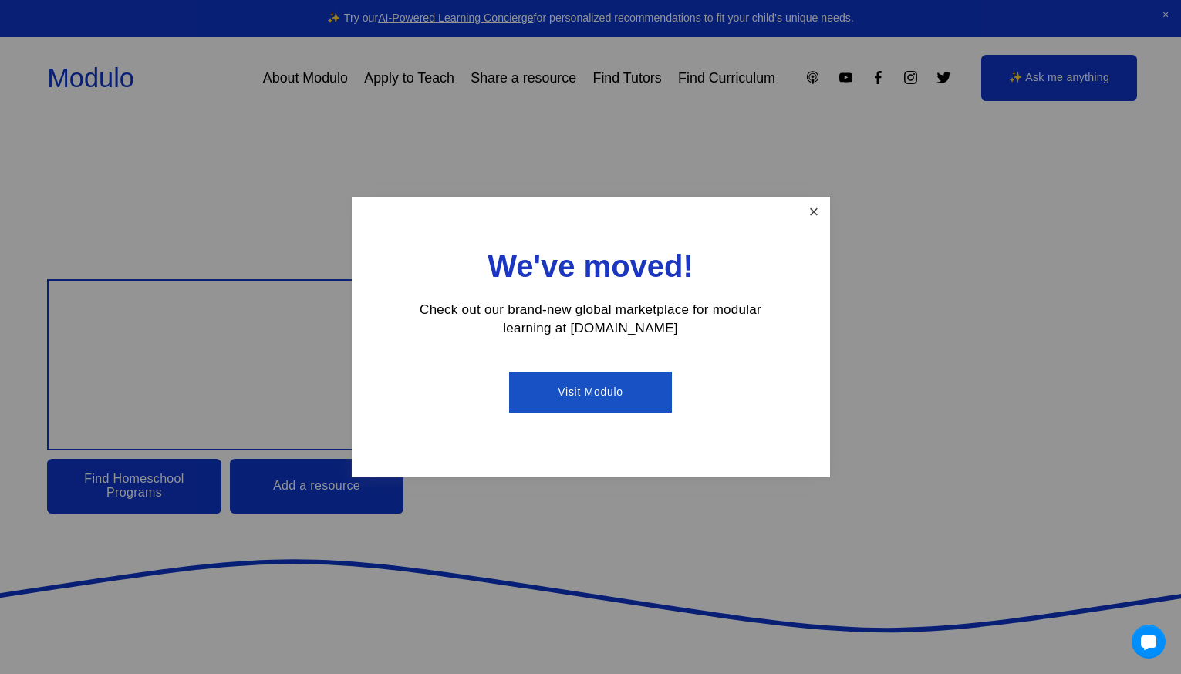
click at [812, 209] on link "Close" at bounding box center [813, 212] width 27 height 27
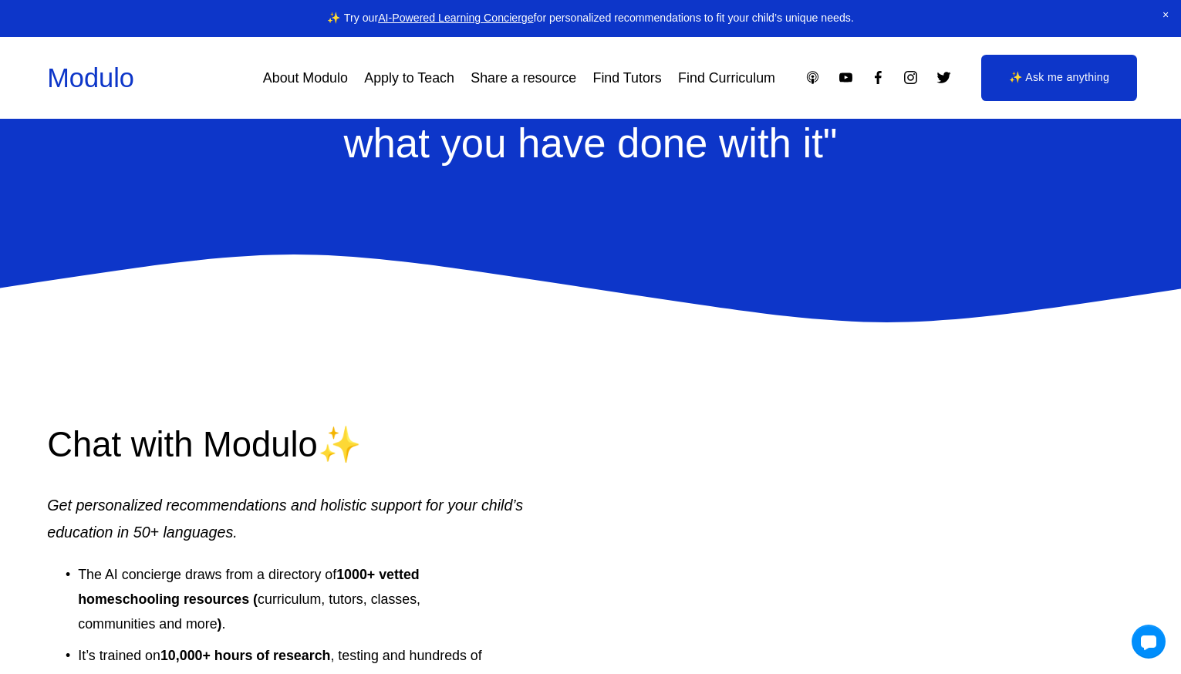
scroll to position [2306, 0]
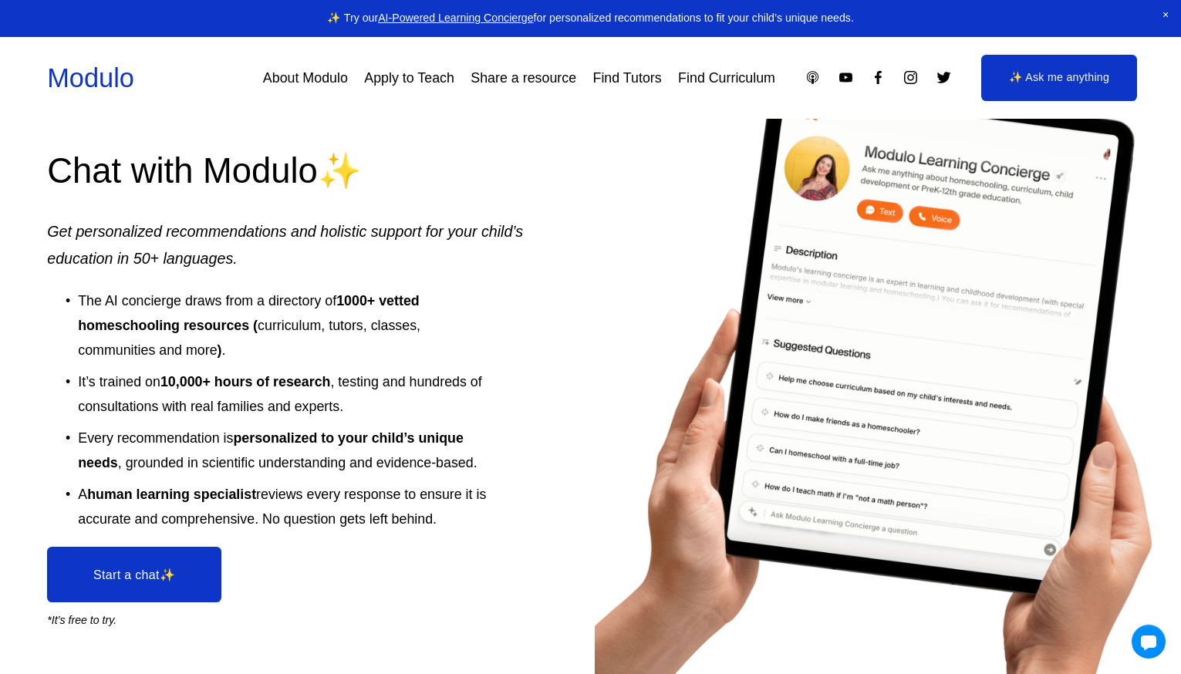
click at [319, 78] on link "About Modulo" at bounding box center [305, 78] width 85 height 28
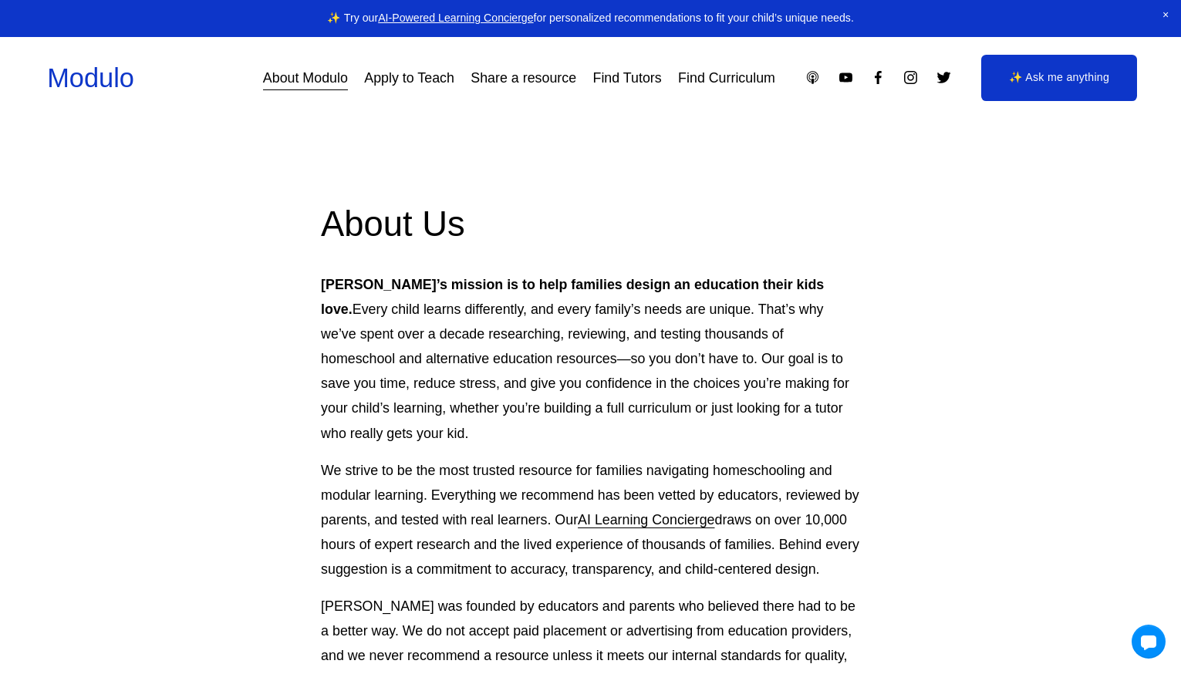
click at [550, 80] on link "Share a resource" at bounding box center [524, 78] width 106 height 28
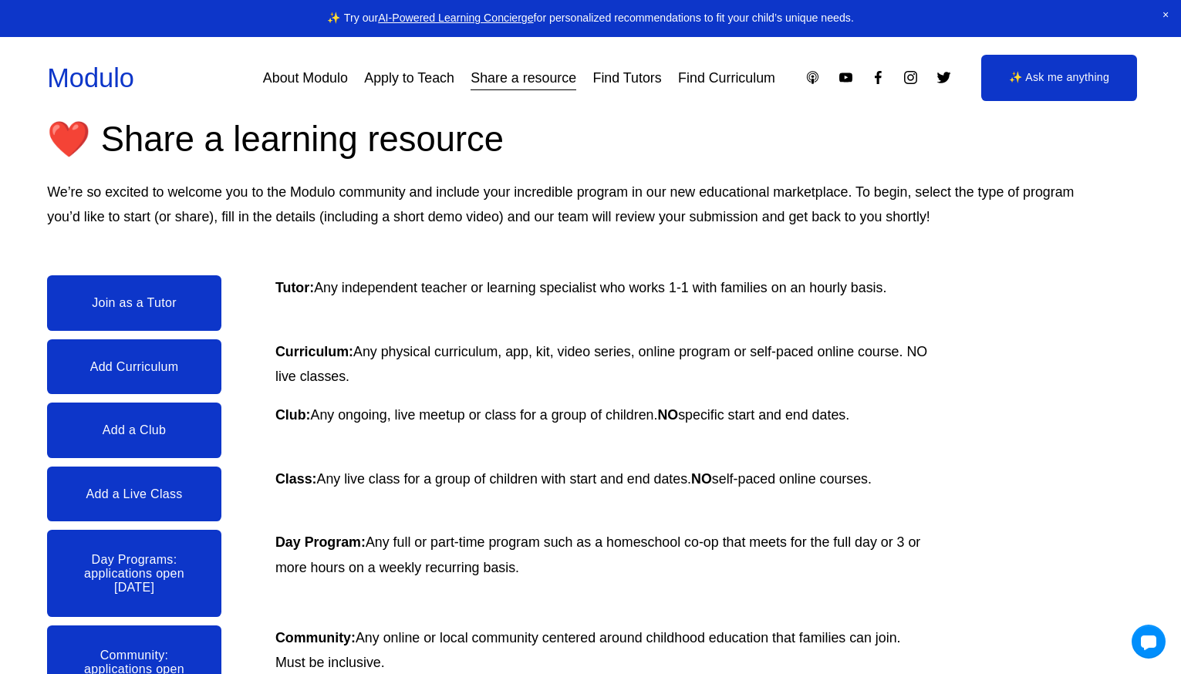
scroll to position [8, 0]
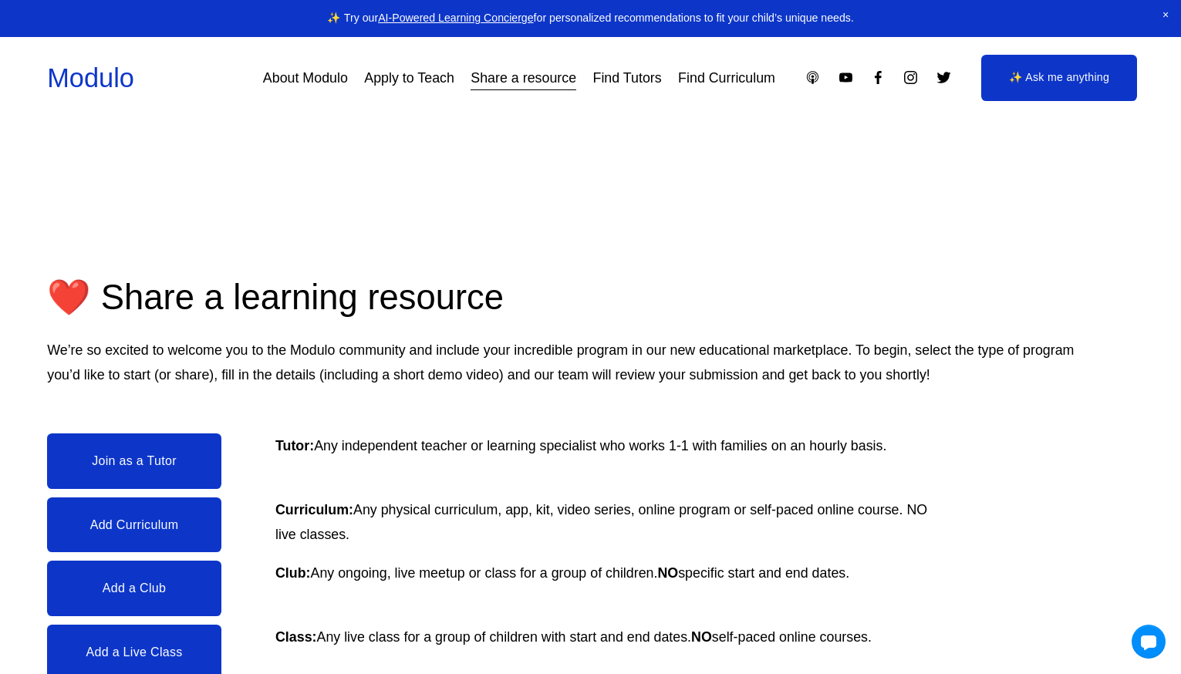
click at [596, 78] on link "Find Tutors" at bounding box center [627, 78] width 69 height 28
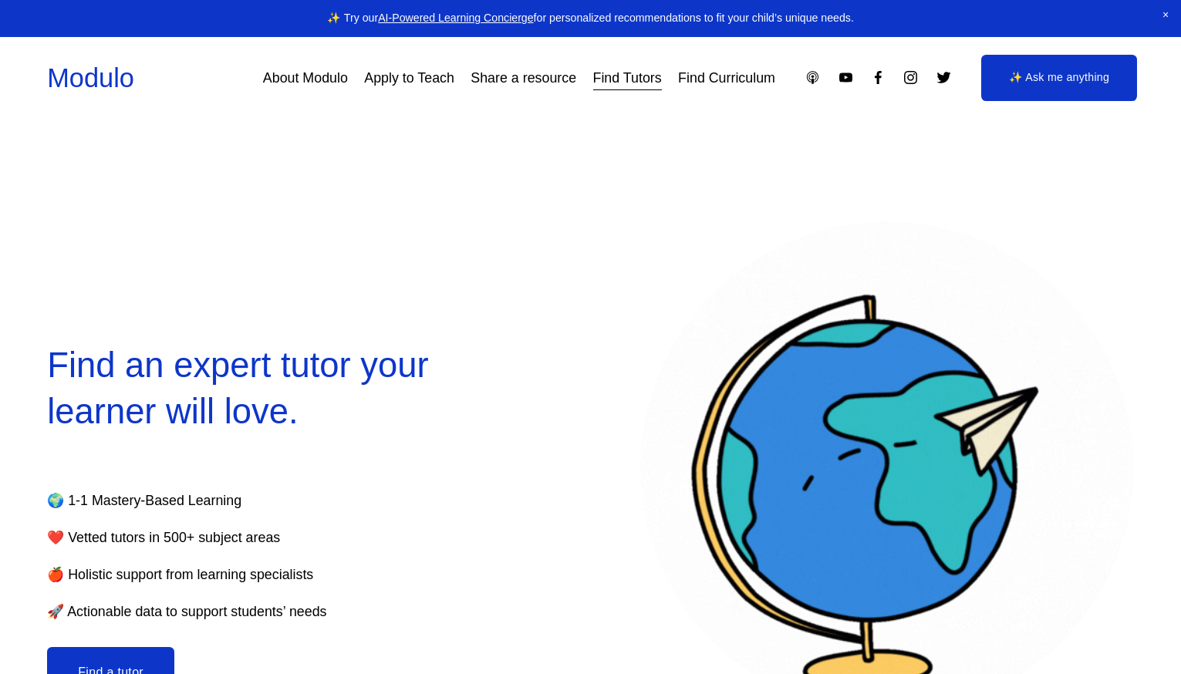
select select "**"
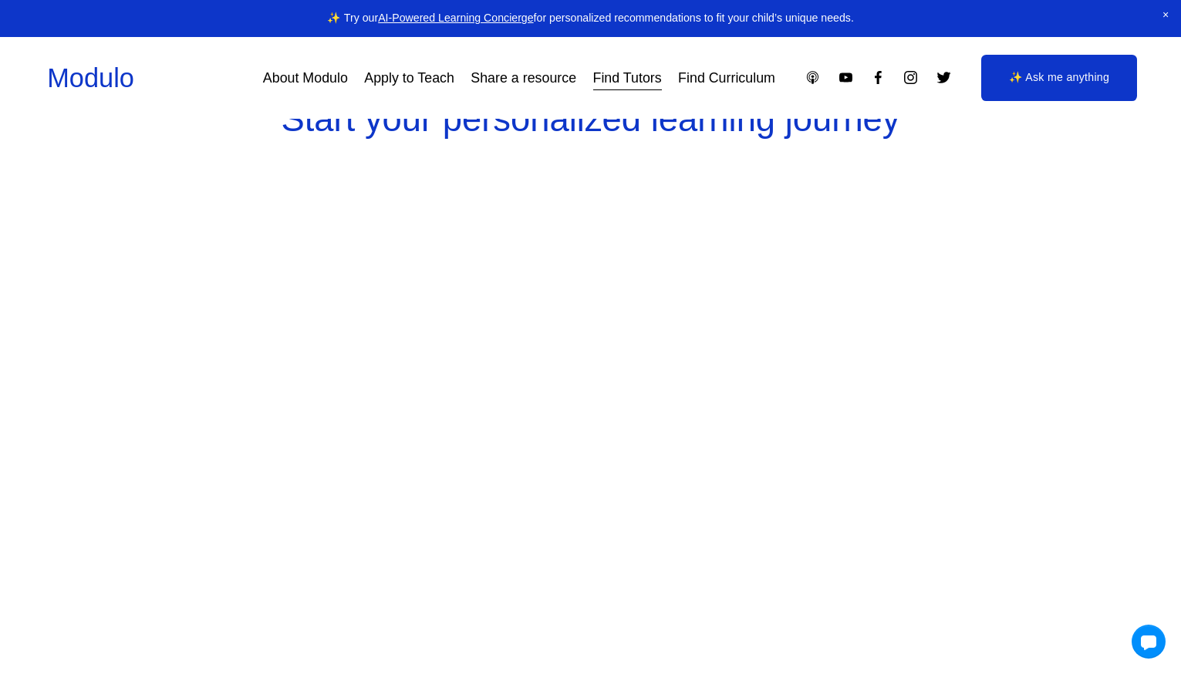
scroll to position [2513, 0]
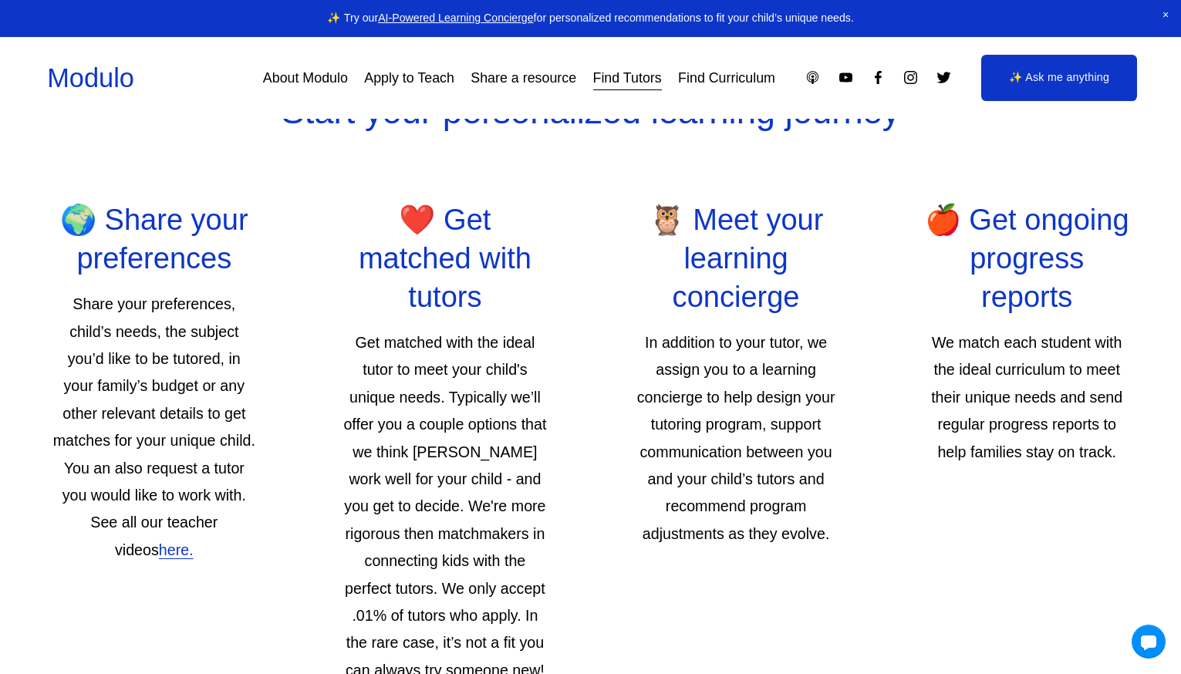
click at [159, 559] on link "here." at bounding box center [176, 550] width 35 height 17
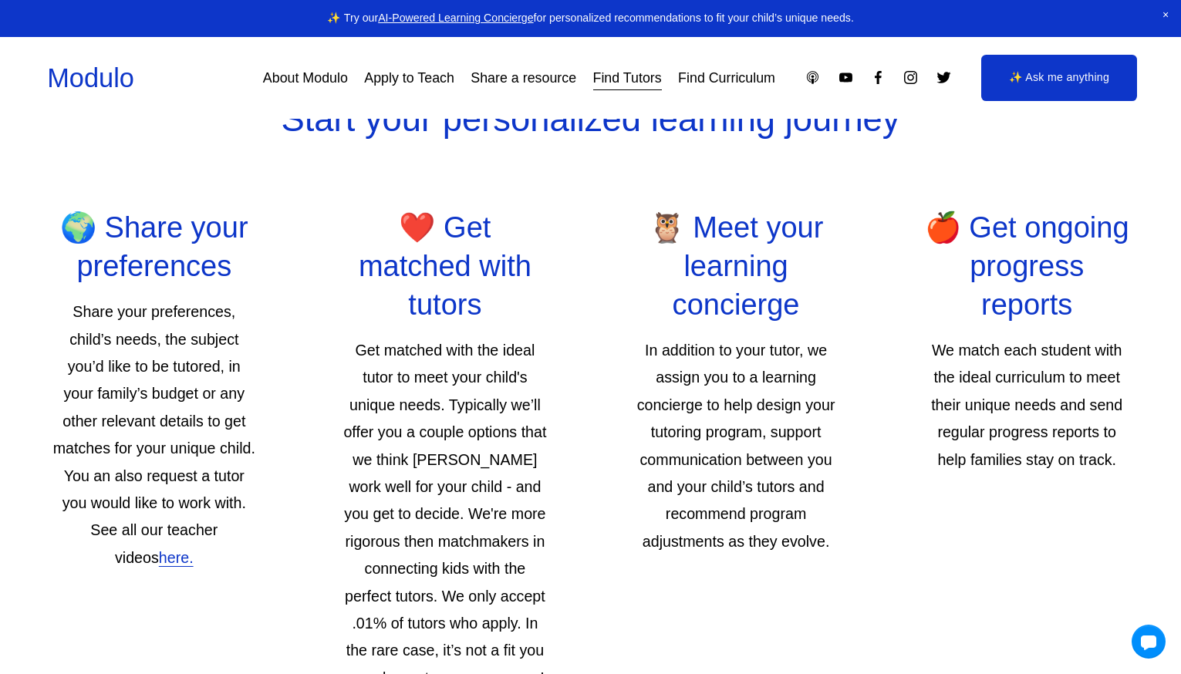
scroll to position [2692, 0]
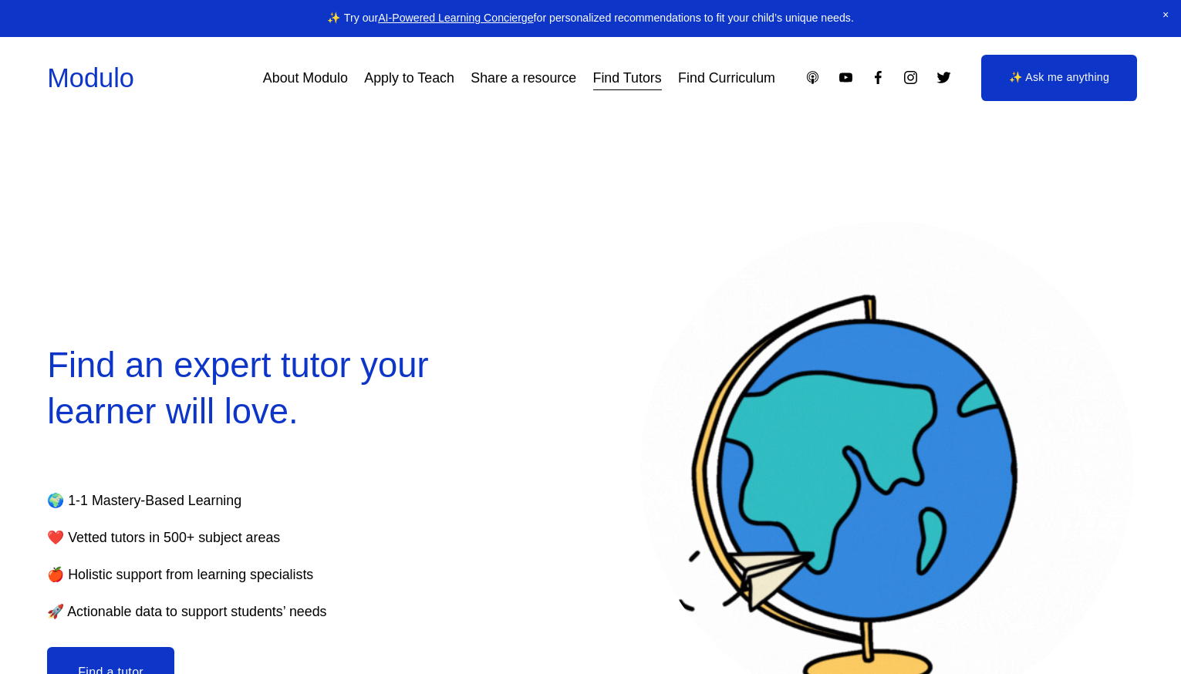
select select "**"
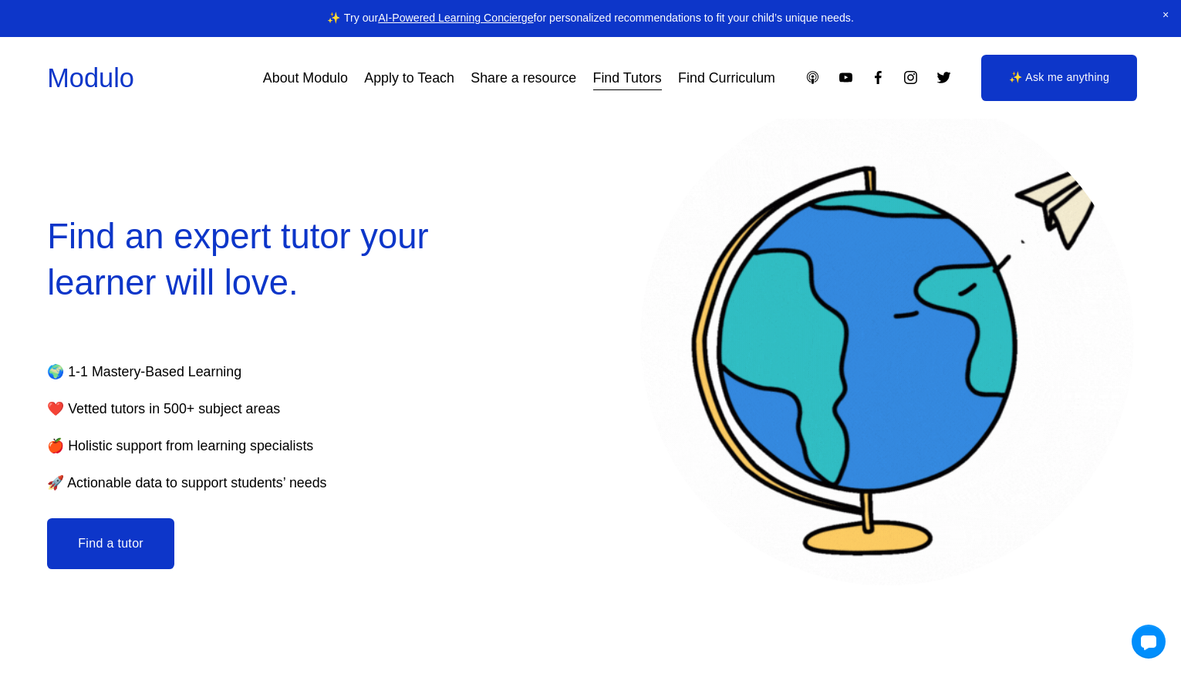
drag, startPoint x: 136, startPoint y: 548, endPoint x: 118, endPoint y: 533, distance: 23.5
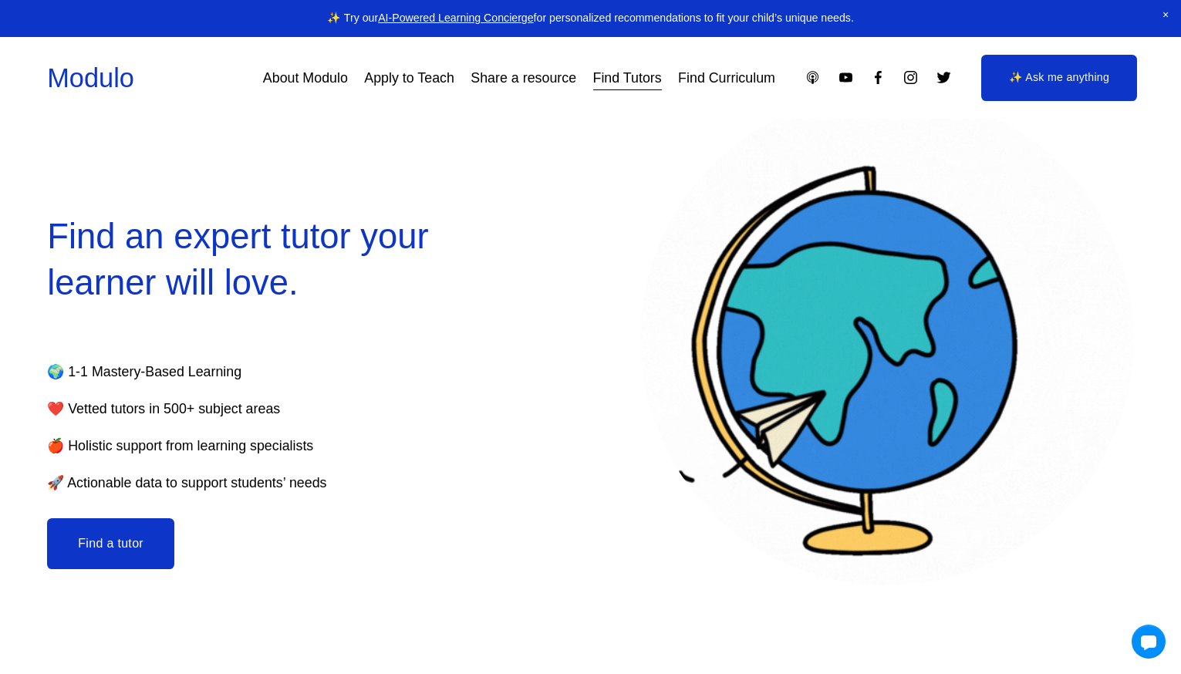
click at [138, 548] on button "Find a tutor" at bounding box center [110, 543] width 127 height 51
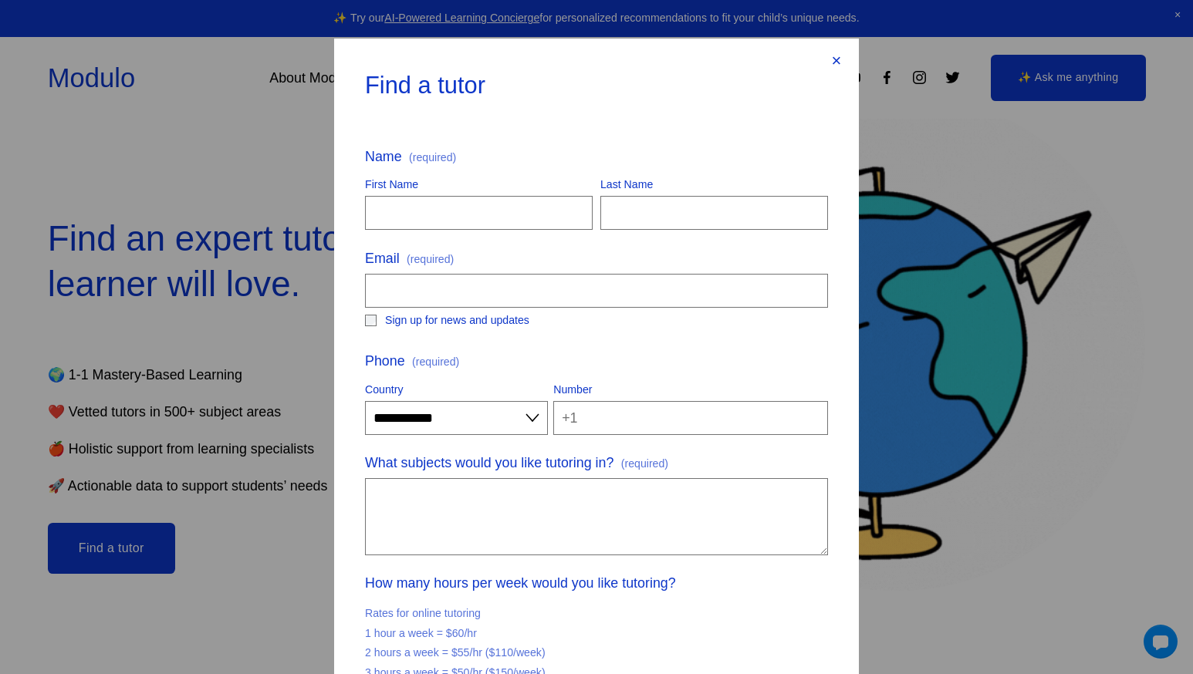
click at [829, 58] on div "×" at bounding box center [836, 60] width 17 height 17
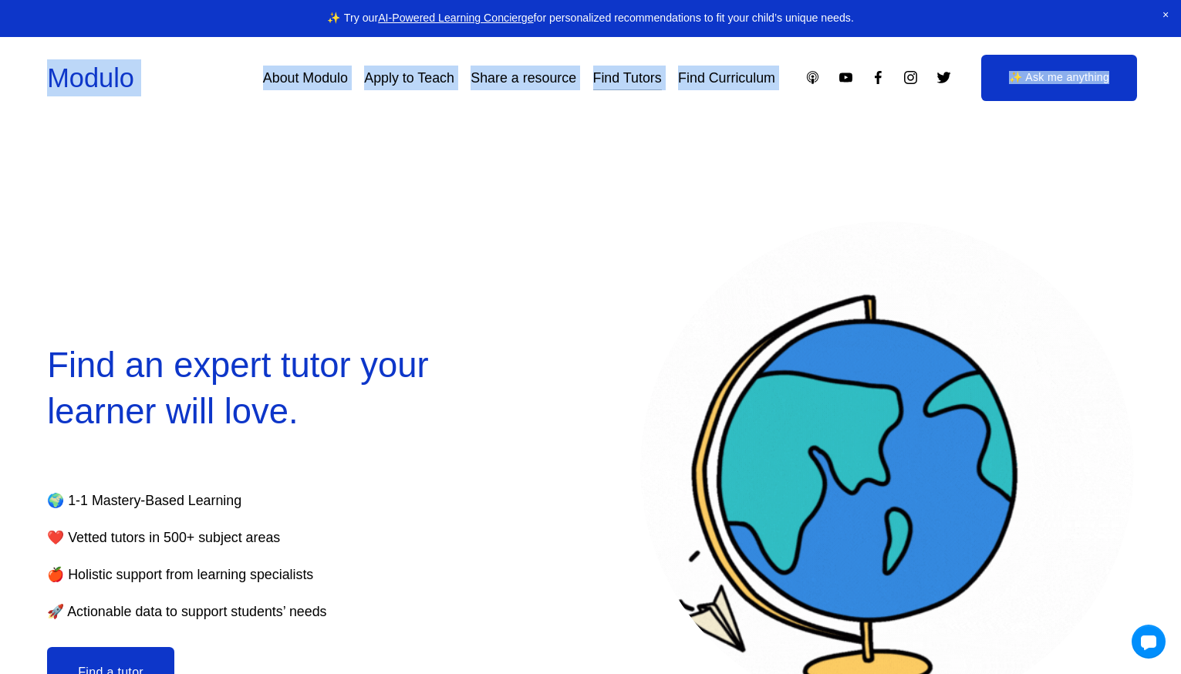
drag, startPoint x: 1180, startPoint y: 54, endPoint x: 1177, endPoint y: 130, distance: 76.4
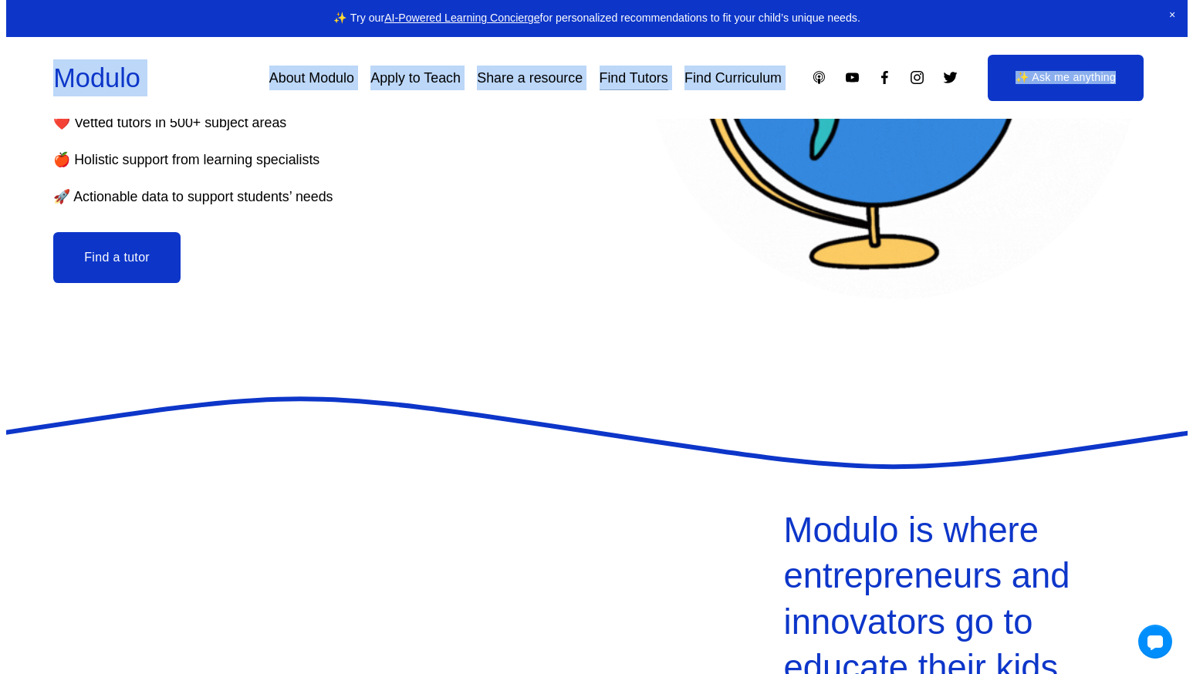
scroll to position [526, 0]
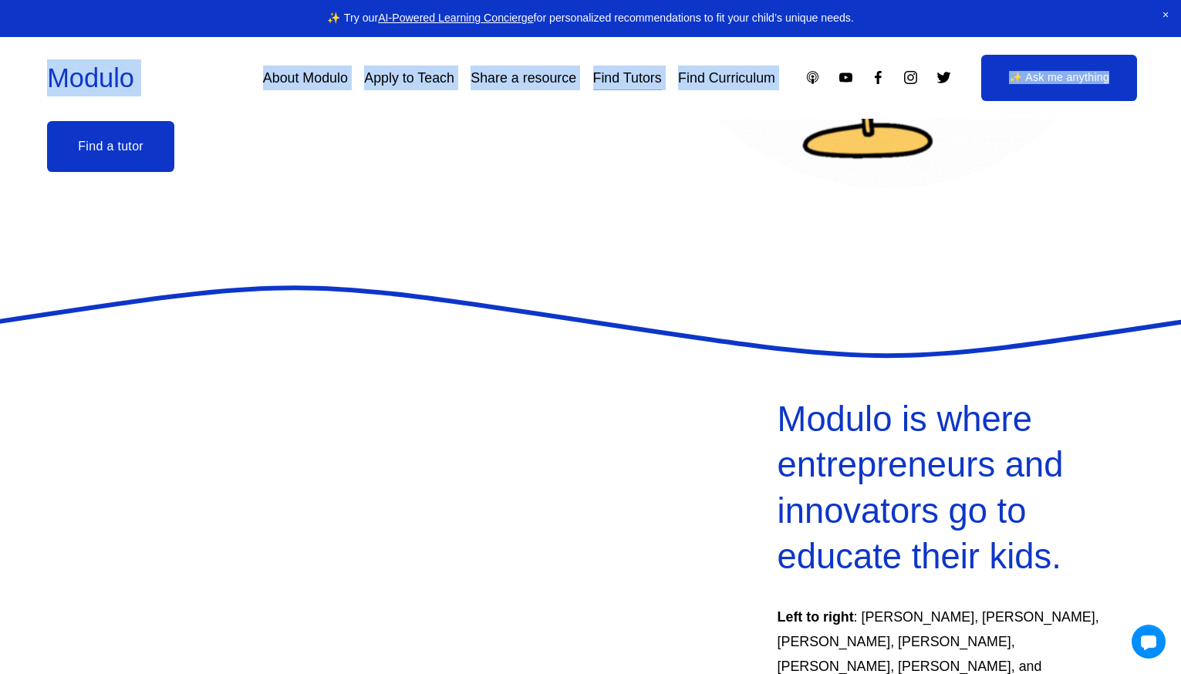
click at [95, 158] on button "Find a tutor" at bounding box center [110, 146] width 127 height 51
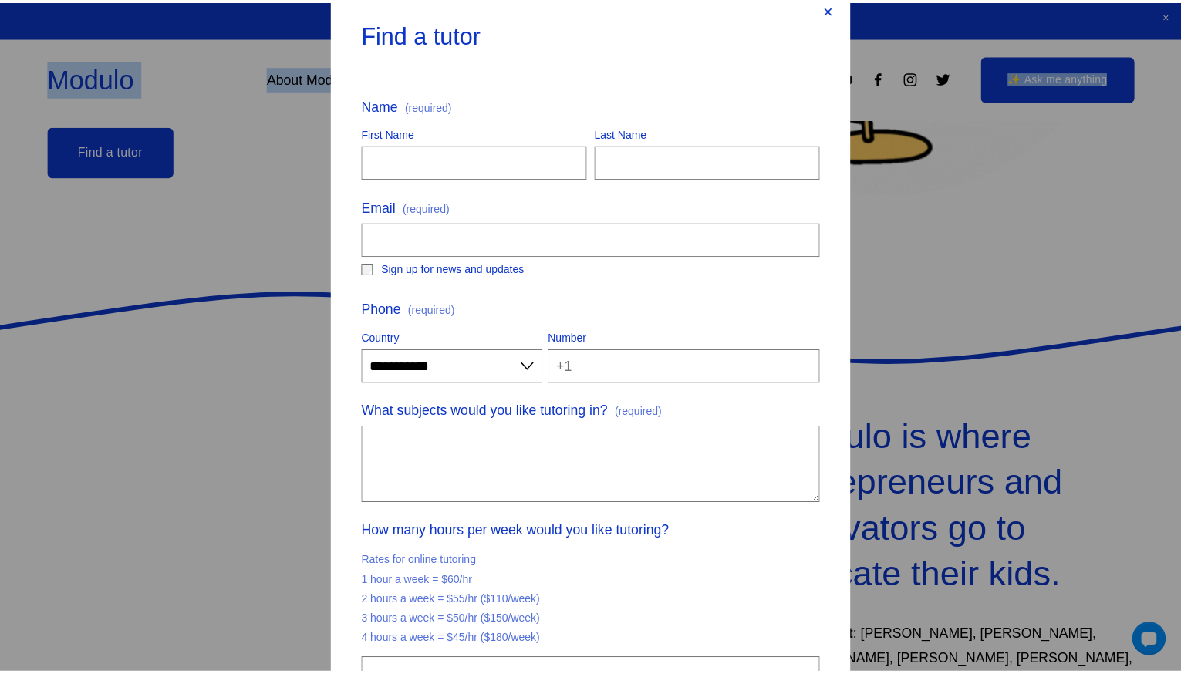
scroll to position [0, 0]
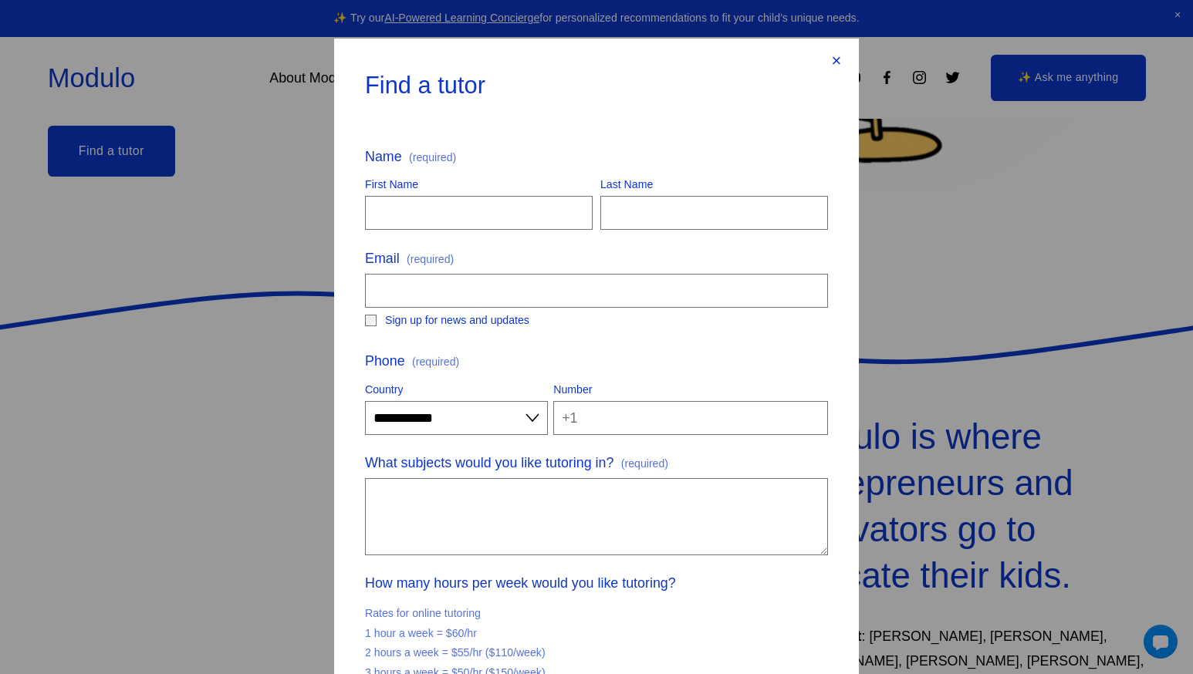
click at [835, 56] on div "×" at bounding box center [836, 60] width 17 height 17
